Goal: Information Seeking & Learning: Learn about a topic

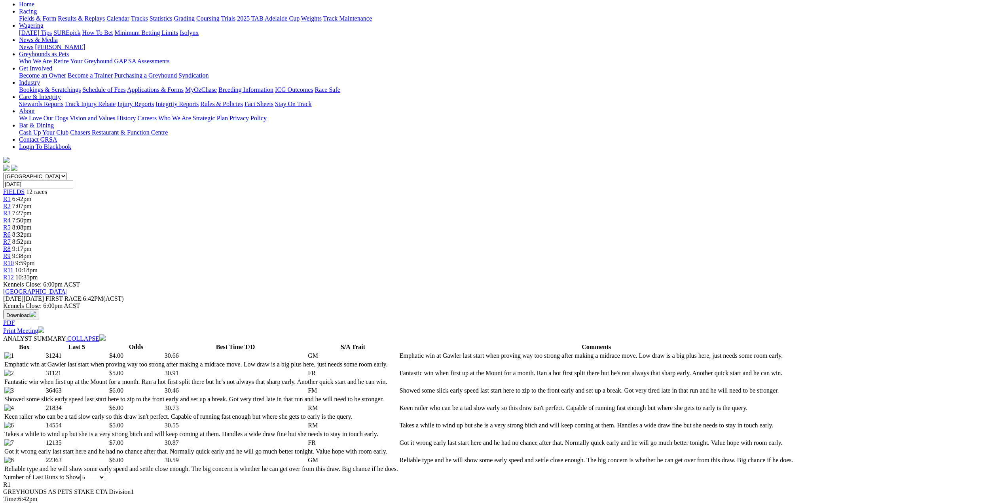
scroll to position [79, 0]
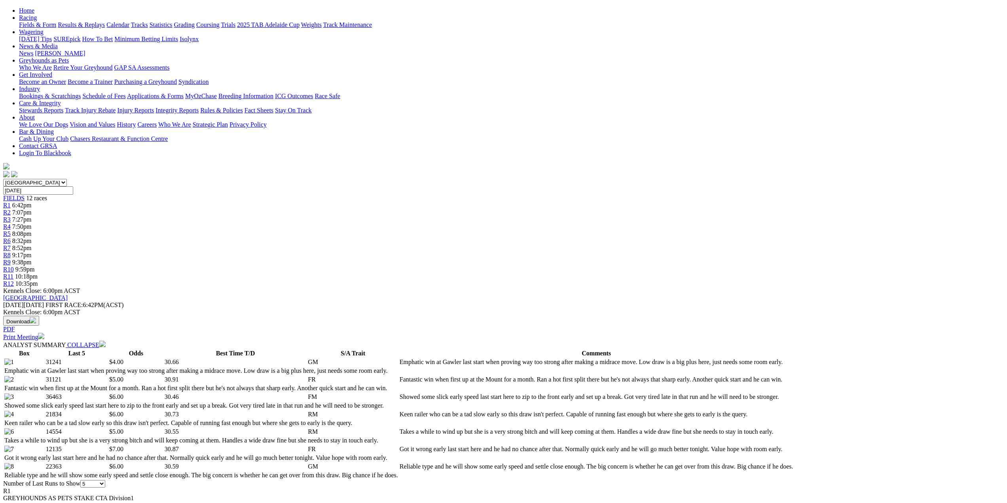
click at [11, 209] on span "R2" at bounding box center [7, 212] width 8 height 7
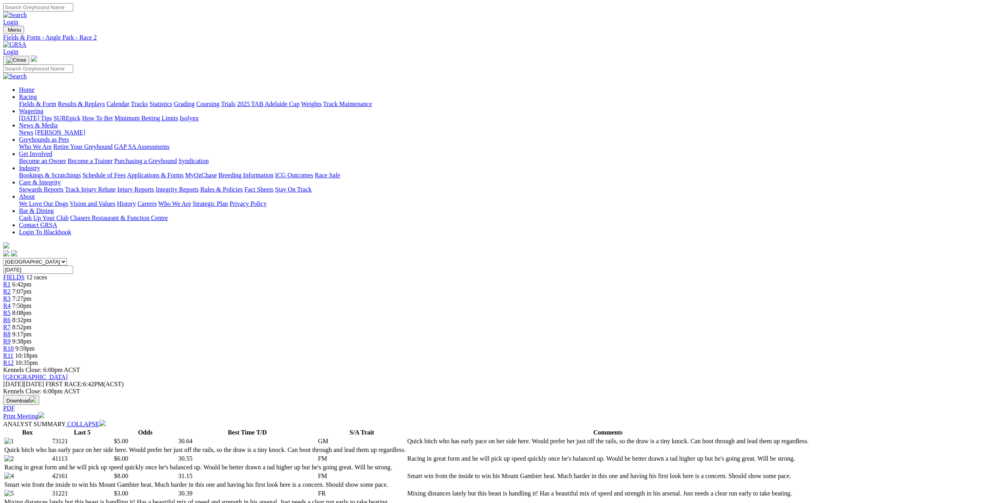
click at [11, 295] on span "R3" at bounding box center [7, 298] width 8 height 7
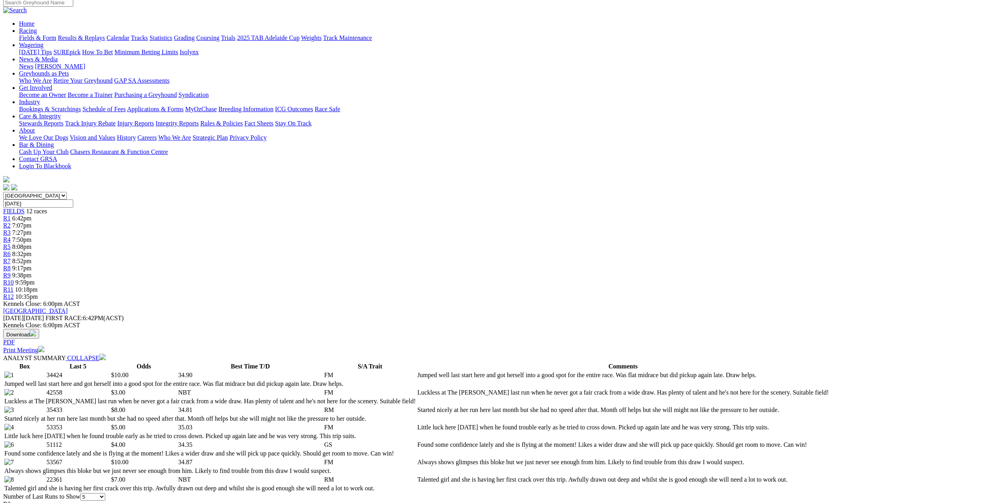
scroll to position [40, 0]
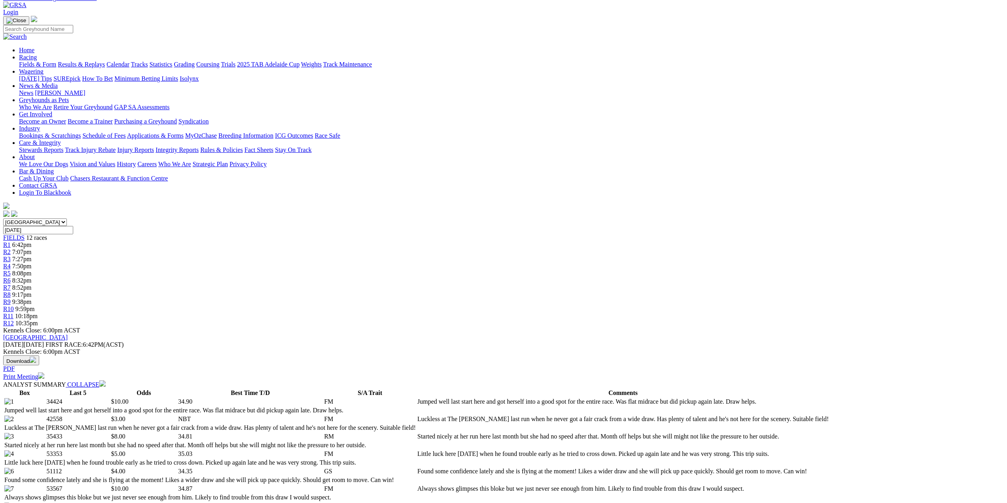
click at [11, 263] on span "R4" at bounding box center [7, 266] width 8 height 7
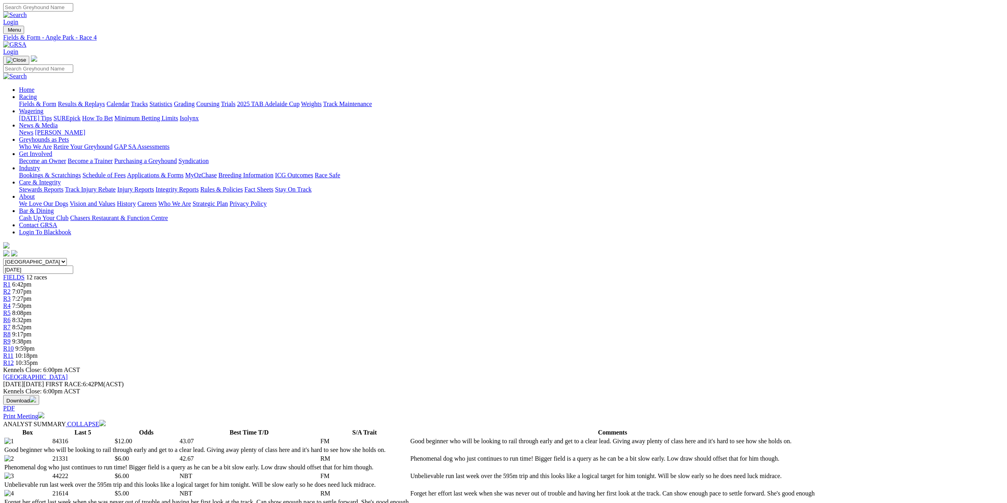
click at [11, 309] on span "R5" at bounding box center [7, 312] width 8 height 7
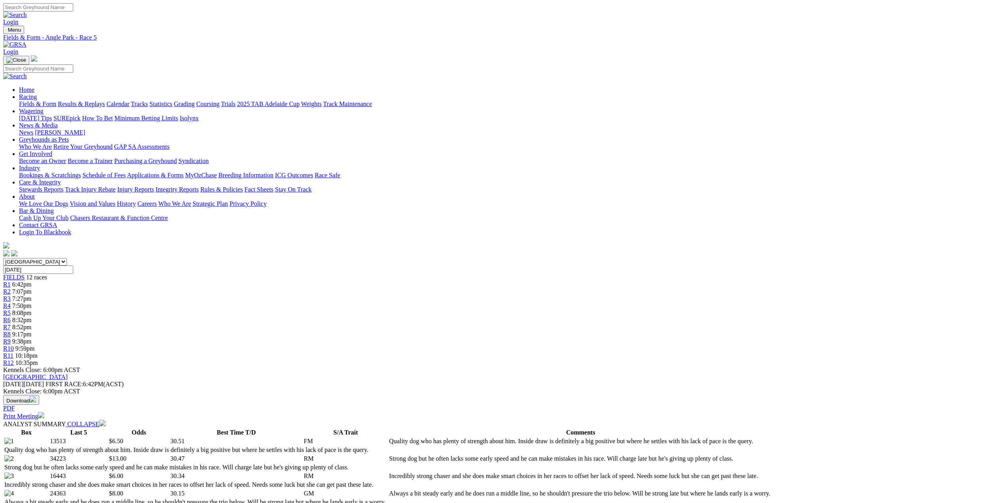
click at [11, 316] on span "R6" at bounding box center [7, 319] width 8 height 7
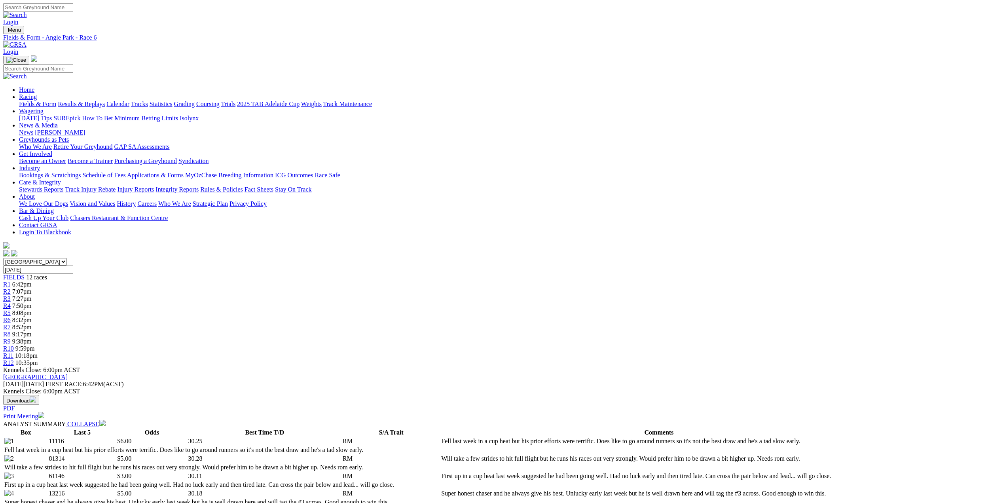
click at [11, 324] on span "R7" at bounding box center [7, 327] width 8 height 7
click at [11, 331] on span "R8" at bounding box center [7, 334] width 8 height 7
click at [11, 338] on span "R9" at bounding box center [7, 341] width 8 height 7
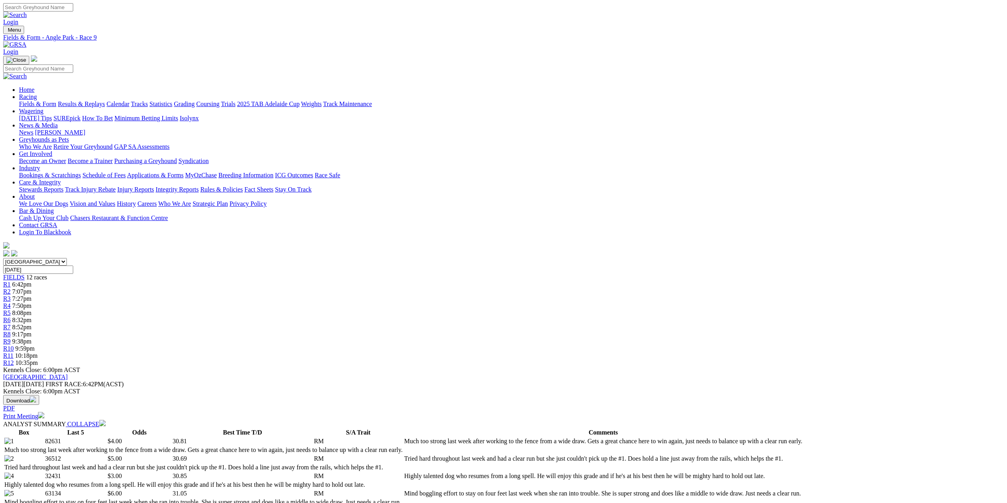
click at [14, 345] on span "R10" at bounding box center [8, 348] width 11 height 7
click at [13, 352] on span "R11" at bounding box center [8, 355] width 10 height 7
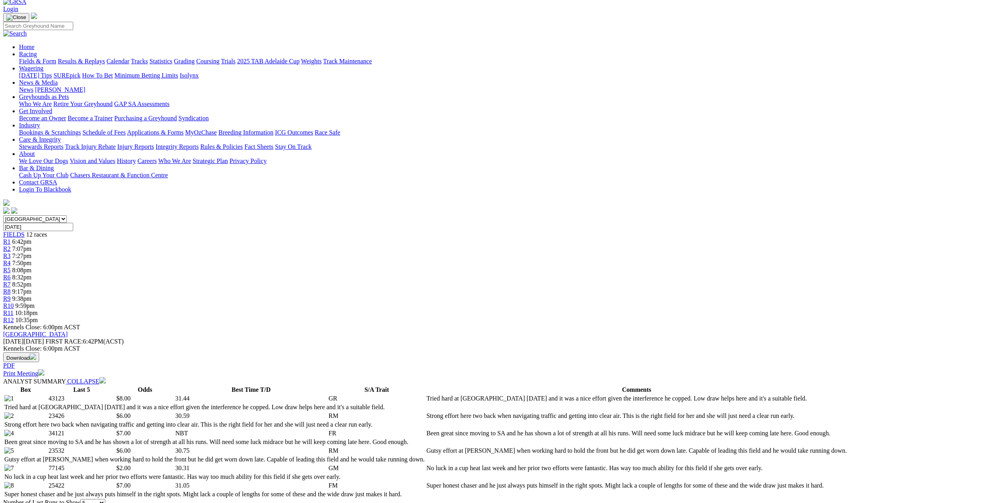
scroll to position [40, 0]
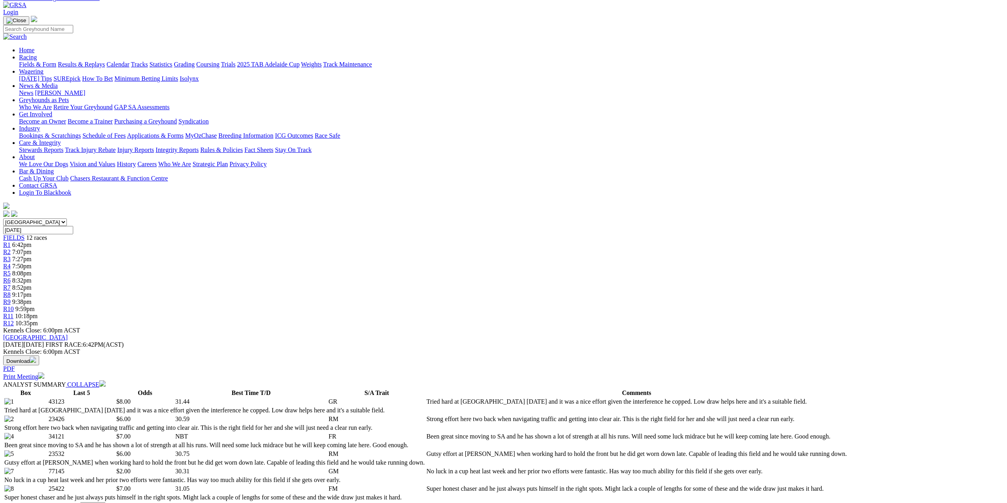
click at [14, 320] on span "R12" at bounding box center [8, 323] width 11 height 7
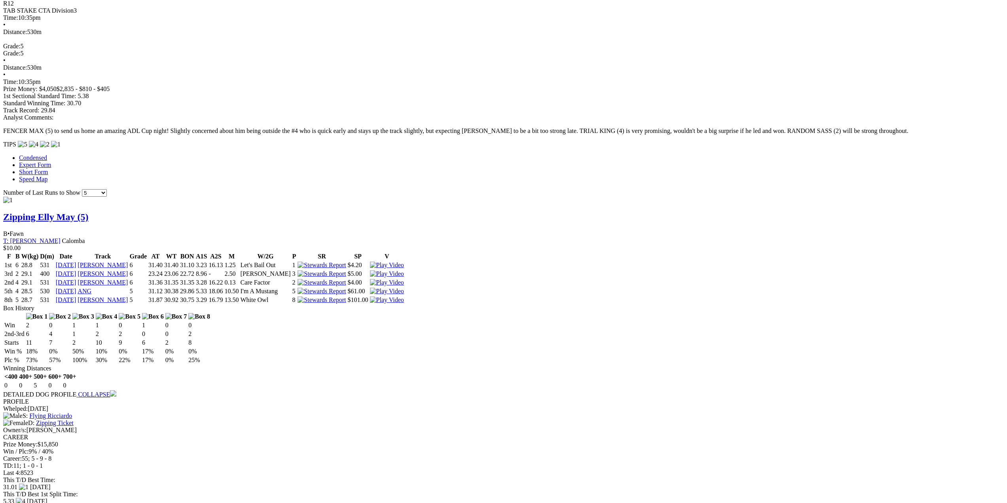
scroll to position [593, 0]
